Goal: Task Accomplishment & Management: Manage account settings

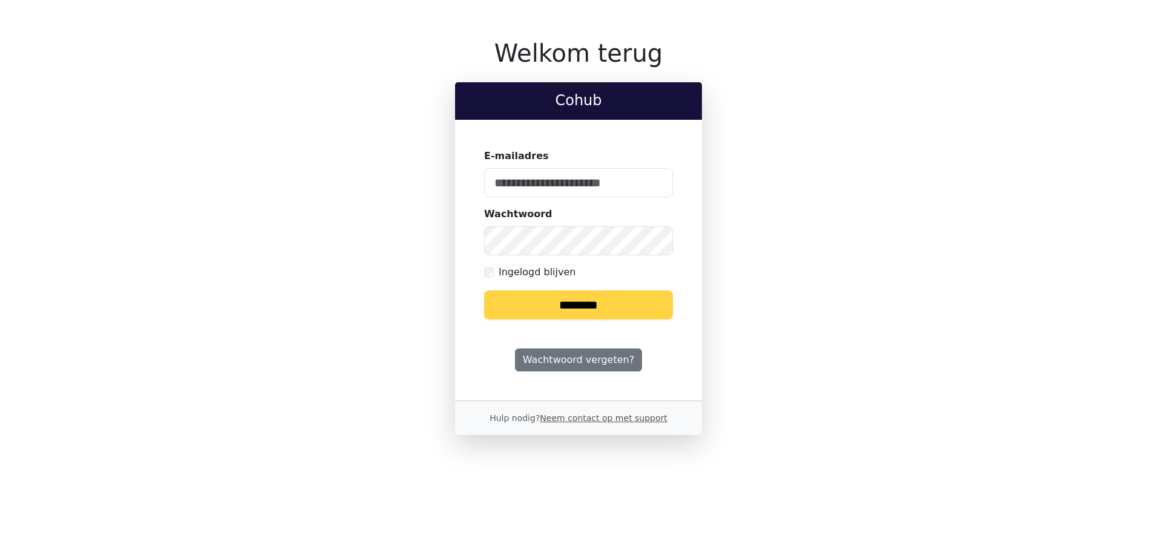
type input "**********"
click at [608, 311] on input "********" at bounding box center [578, 304] width 189 height 29
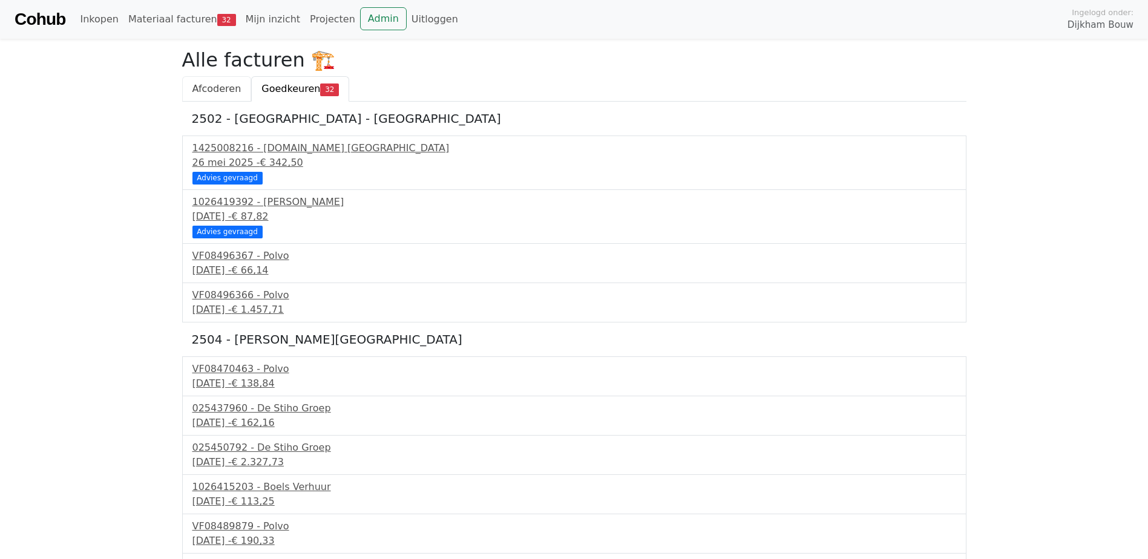
click at [222, 83] on span "Afcoderen" at bounding box center [216, 88] width 49 height 11
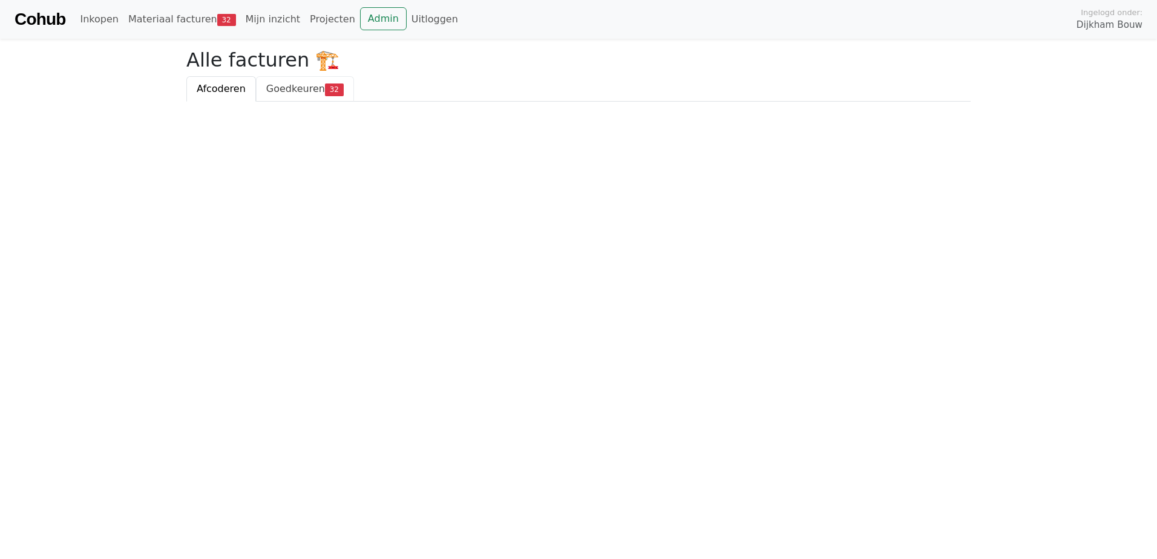
click at [281, 83] on span "Goedkeuren" at bounding box center [295, 88] width 59 height 11
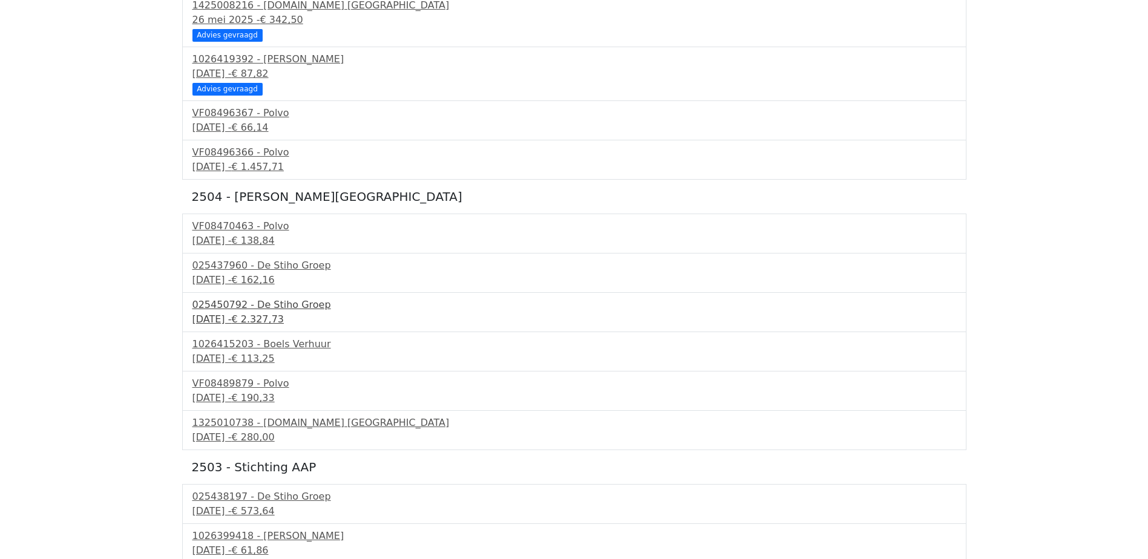
scroll to position [182, 0]
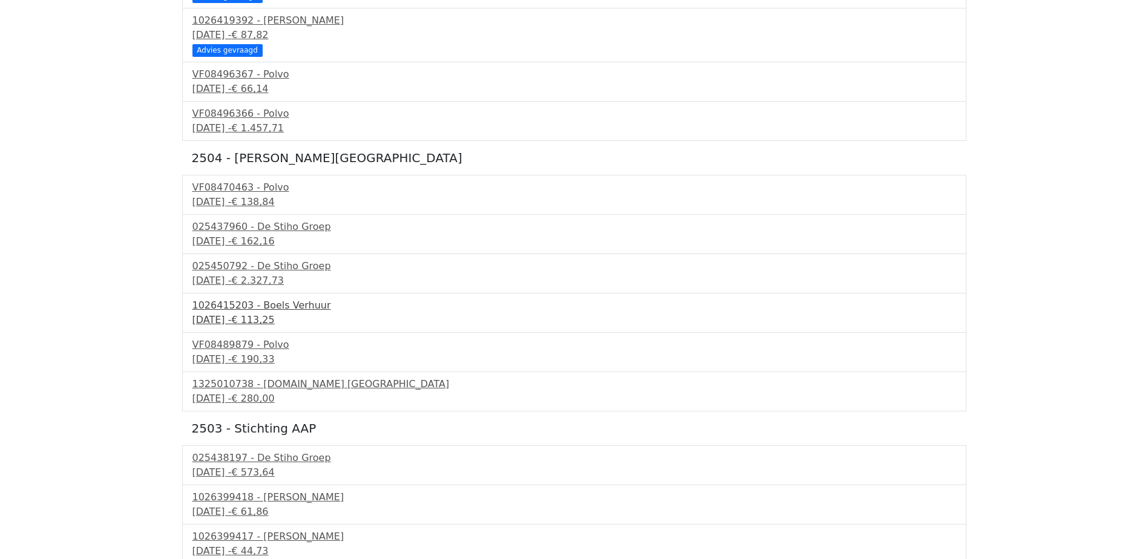
click at [272, 310] on div "1026415203 - Boels Verhuur" at bounding box center [574, 305] width 764 height 15
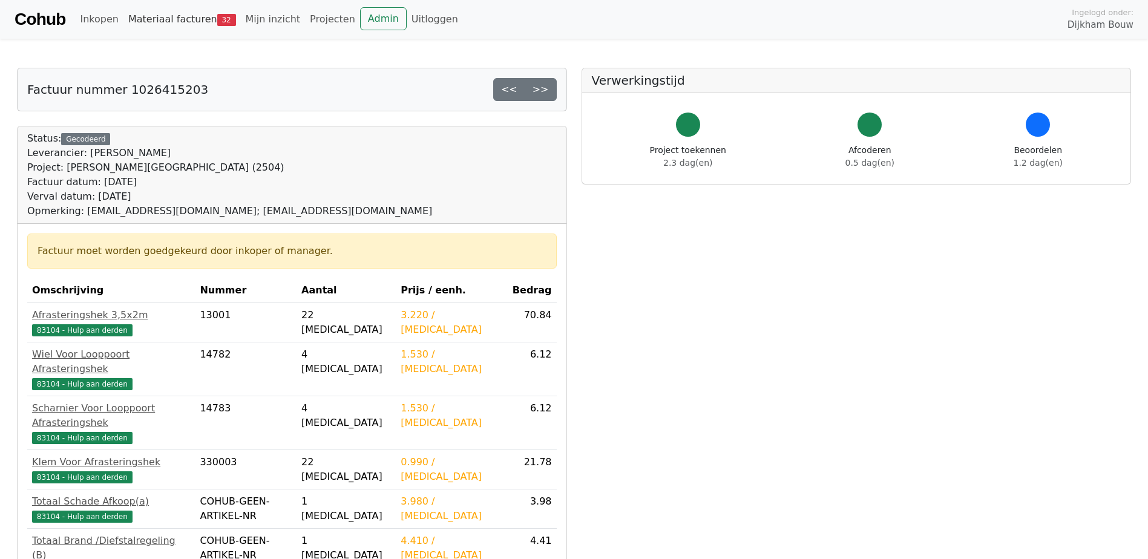
click at [185, 18] on link "Materiaal facturen 32" at bounding box center [181, 19] width 117 height 24
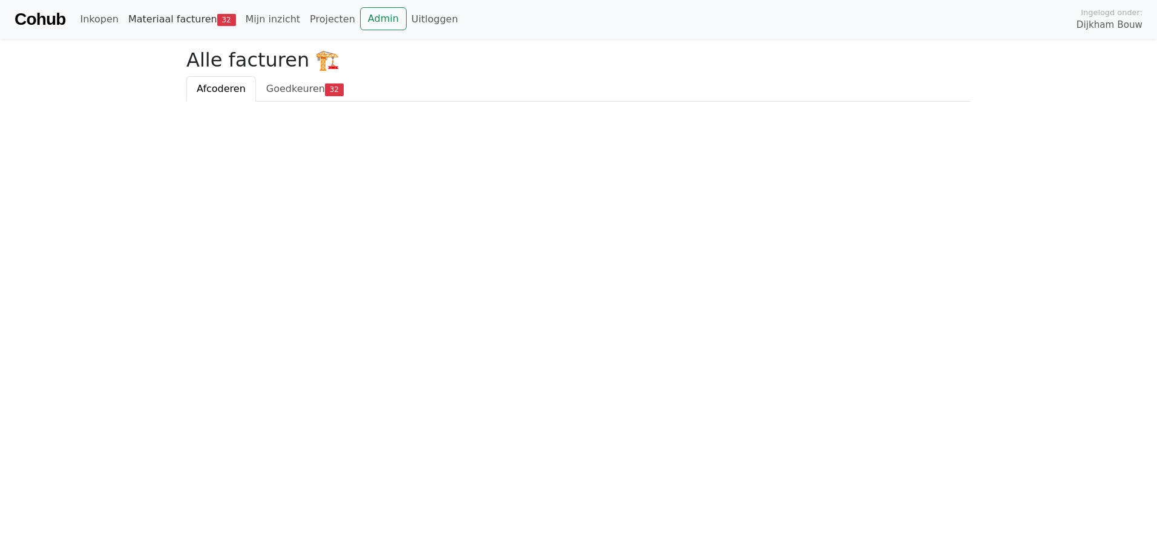
click at [168, 23] on link "Materiaal facturen 32" at bounding box center [181, 19] width 117 height 24
click at [376, 20] on link "Admin" at bounding box center [383, 18] width 47 height 23
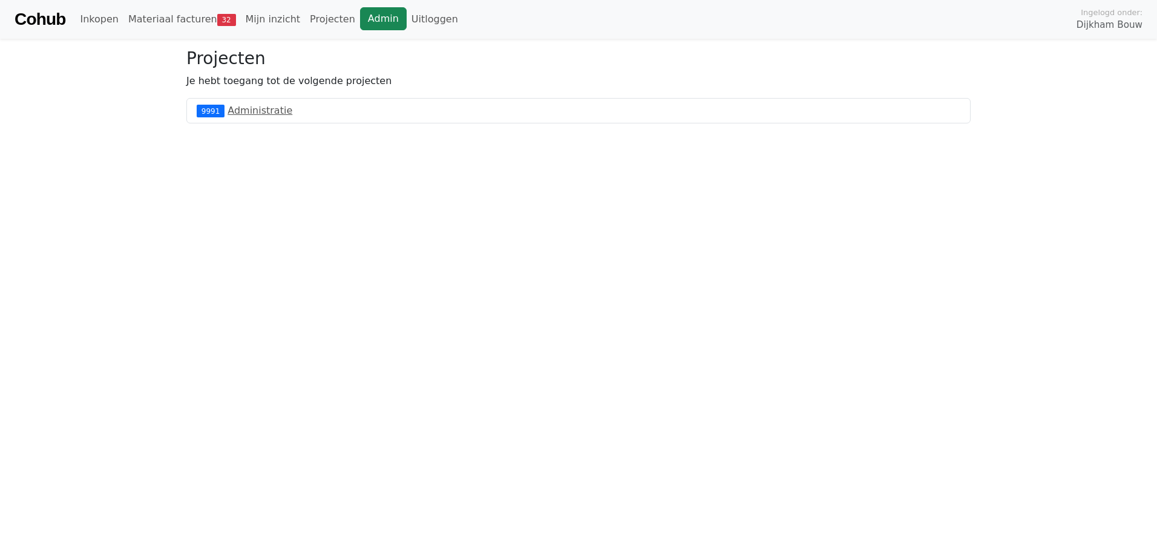
click at [360, 14] on link "Admin" at bounding box center [383, 18] width 47 height 23
click at [201, 17] on link "Materiaal facturen 32" at bounding box center [181, 19] width 117 height 24
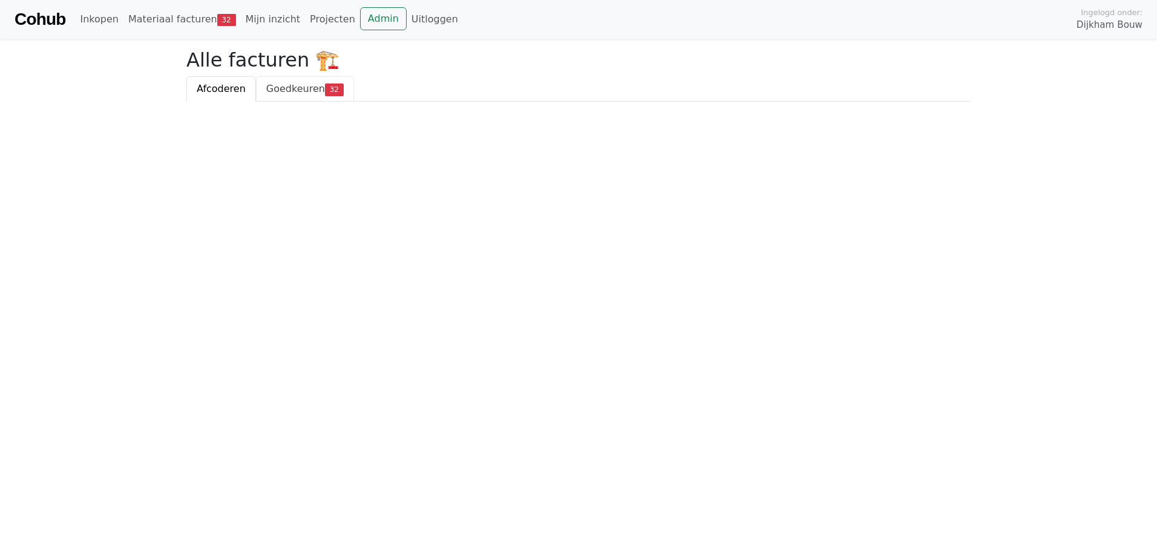
click at [281, 81] on link "Goedkeuren 32" at bounding box center [305, 88] width 98 height 25
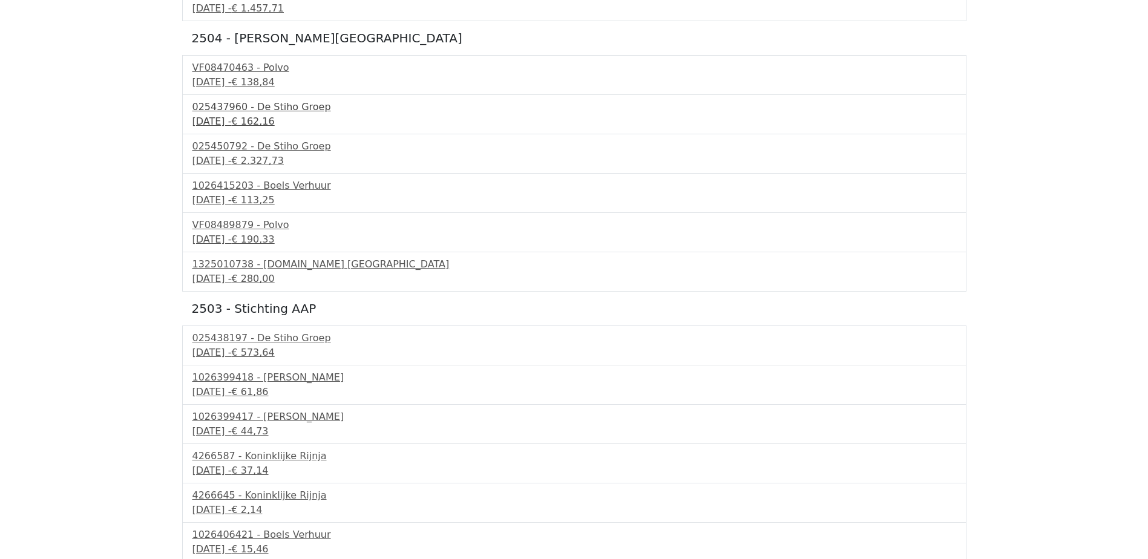
scroll to position [424, 0]
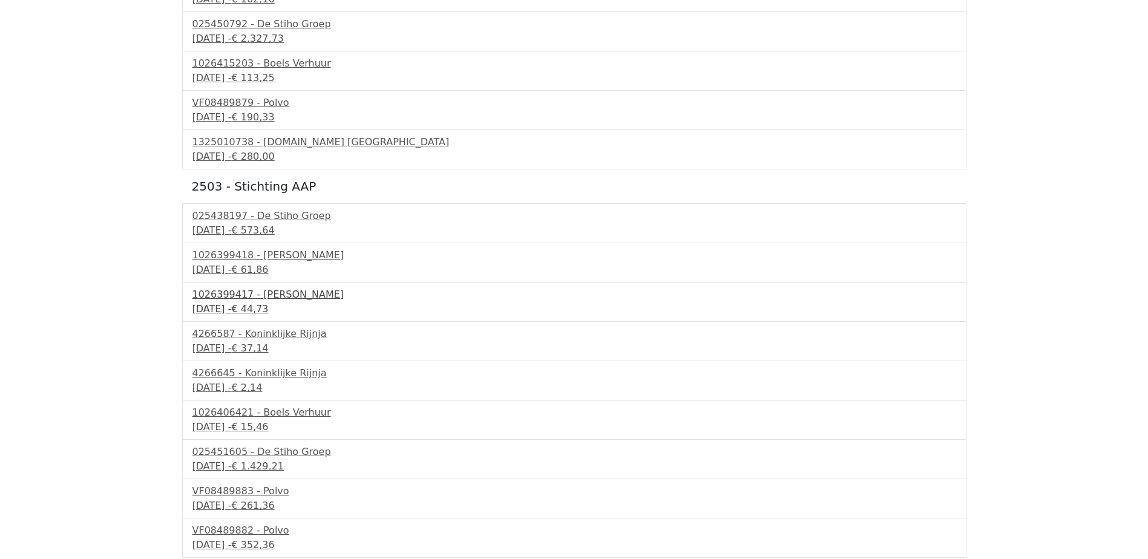
click at [304, 295] on div "1026399417 - [PERSON_NAME]" at bounding box center [574, 294] width 764 height 15
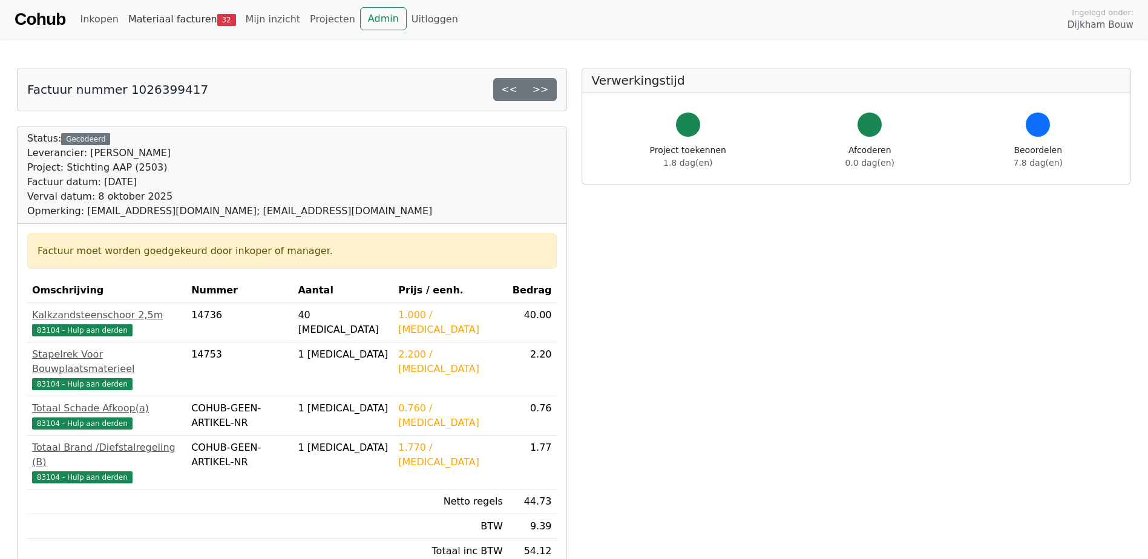
click at [154, 18] on link "Materiaal facturen 32" at bounding box center [181, 19] width 117 height 24
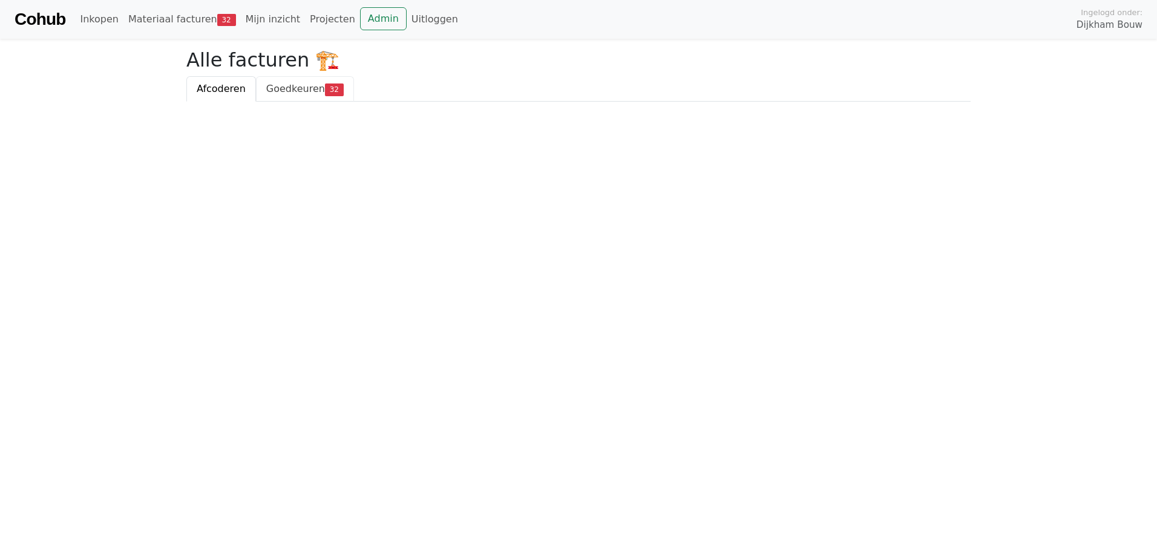
click at [304, 94] on span "Goedkeuren" at bounding box center [295, 88] width 59 height 11
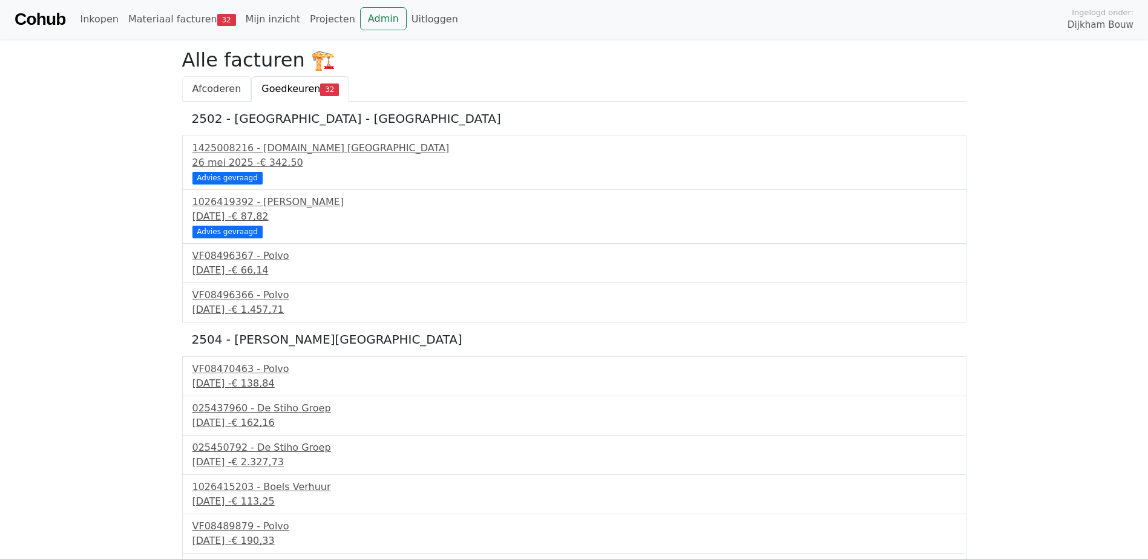
click at [223, 91] on span "Afcoderen" at bounding box center [216, 88] width 49 height 11
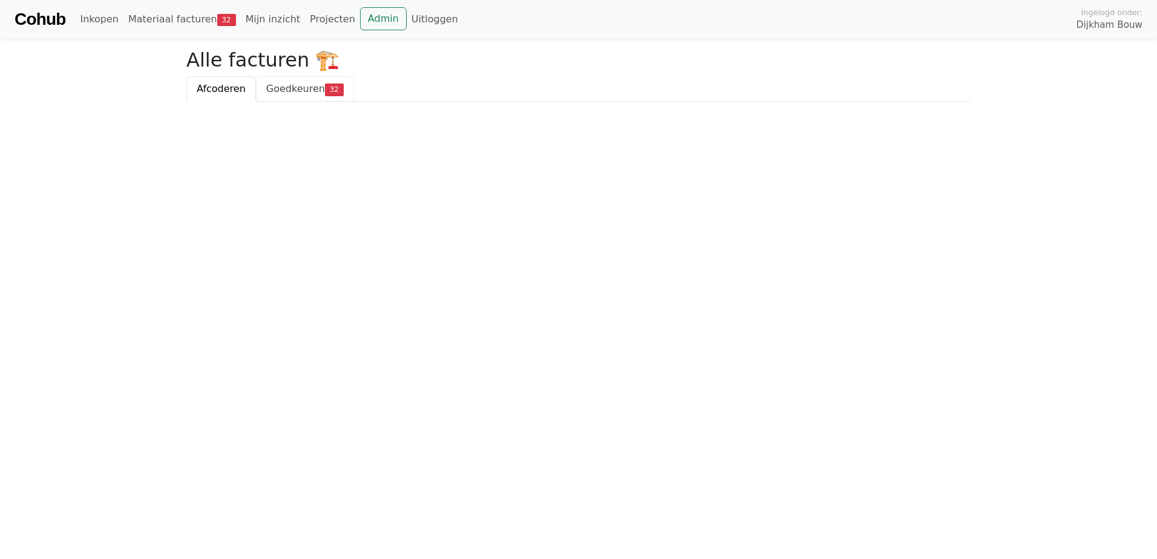
click at [271, 90] on span "Goedkeuren" at bounding box center [295, 88] width 59 height 11
